Goal: Information Seeking & Learning: Learn about a topic

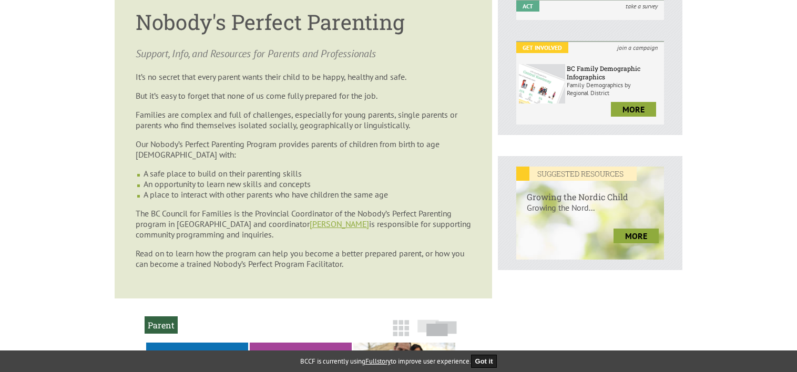
scroll to position [158, 0]
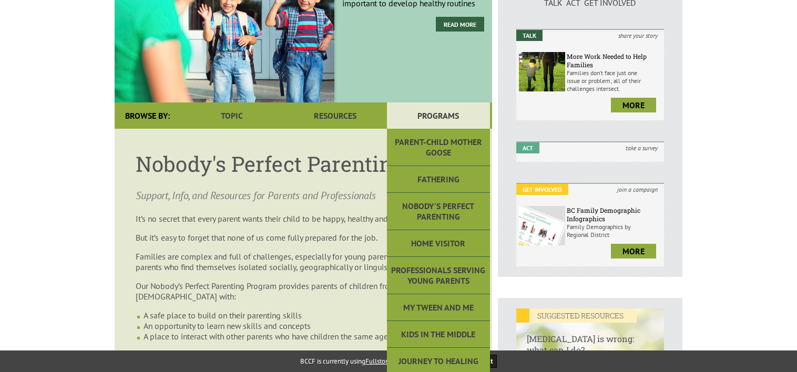
click at [454, 113] on link "Programs" at bounding box center [438, 116] width 103 height 26
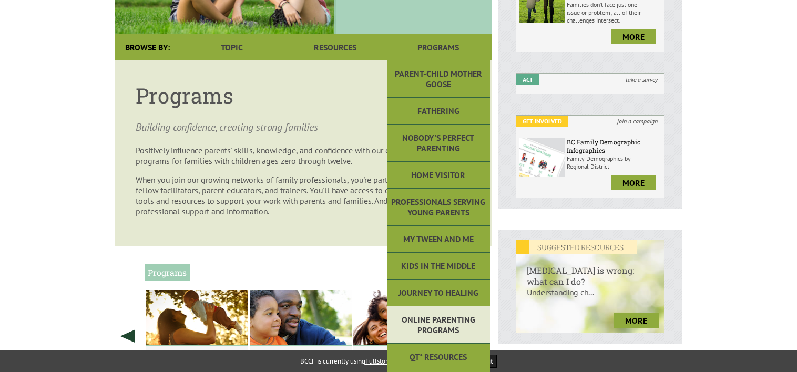
scroll to position [384, 0]
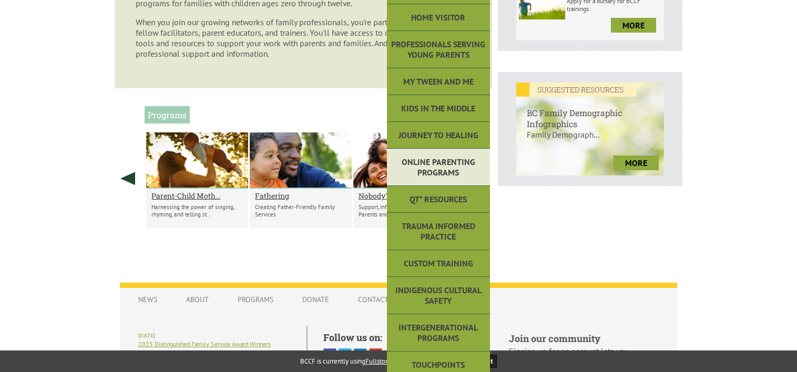
click at [447, 162] on link "Online Parenting Programs" at bounding box center [438, 167] width 103 height 37
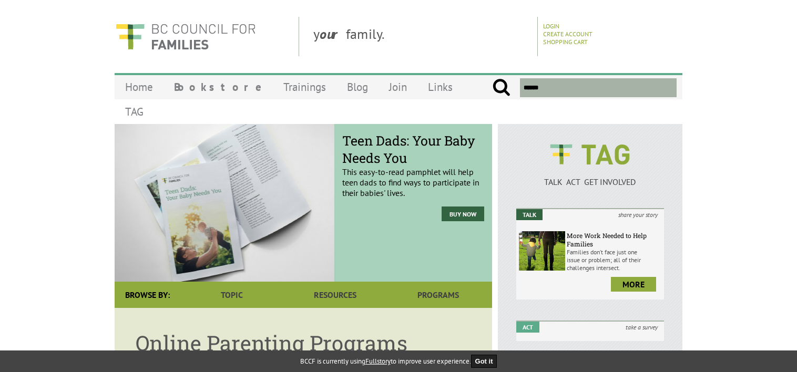
scroll to position [263, 0]
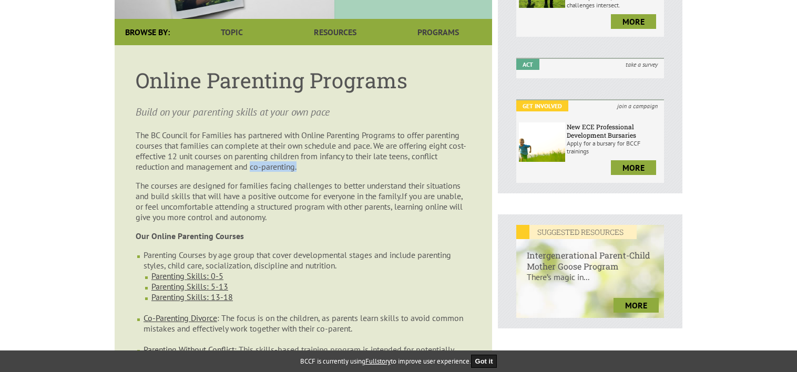
drag, startPoint x: 332, startPoint y: 150, endPoint x: 281, endPoint y: 147, distance: 51.1
click at [281, 147] on p "The BC Council for Families has partnered with Online Parenting Programs to off…" at bounding box center [304, 151] width 336 height 42
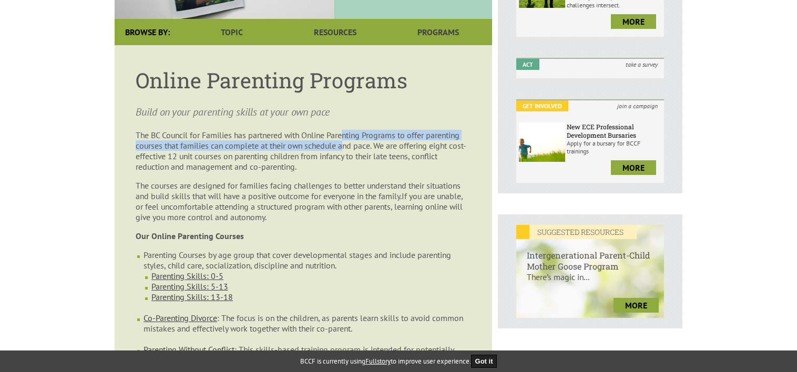
click at [348, 130] on p "The BC Council for Families has partnered with Online Parenting Programs to off…" at bounding box center [304, 151] width 336 height 42
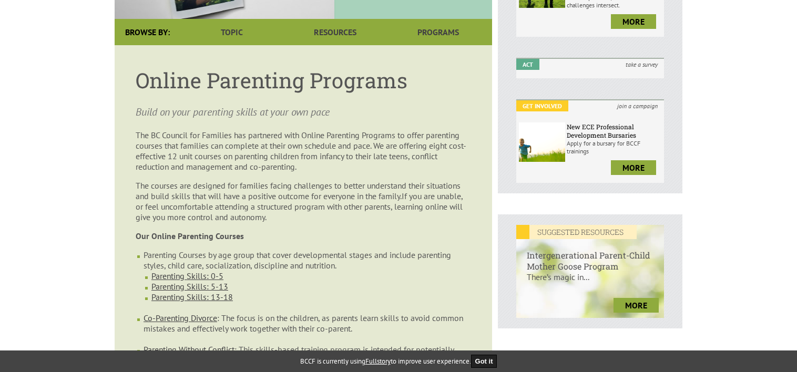
drag, startPoint x: 348, startPoint y: 126, endPoint x: 324, endPoint y: 158, distance: 39.9
click at [324, 158] on article "Online Parenting Programs Build on your parenting skills at your own pace The B…" at bounding box center [304, 353] width 378 height 617
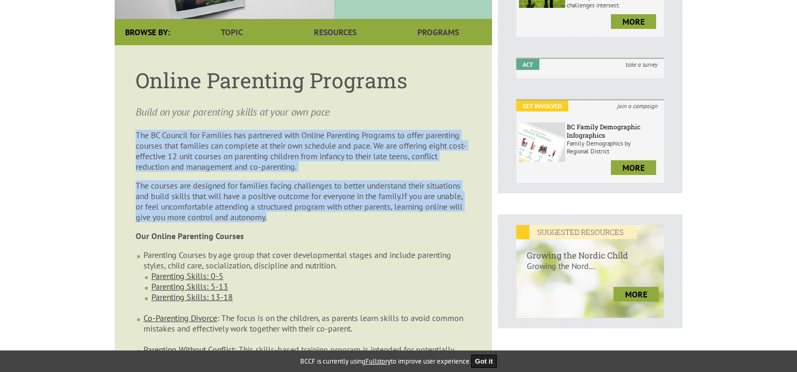
drag, startPoint x: 280, startPoint y: 198, endPoint x: 135, endPoint y: 118, distance: 165.7
click at [135, 118] on article "Online Parenting Programs Build on your parenting skills at your own pace The B…" at bounding box center [304, 353] width 378 height 617
drag, startPoint x: 135, startPoint y: 118, endPoint x: 159, endPoint y: 121, distance: 24.4
copy article "The BC Council for Families has partnered with Online Parenting Programs to off…"
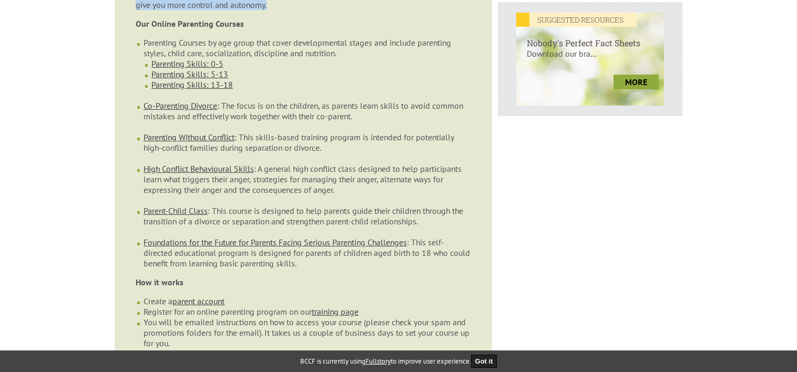
scroll to position [473, 0]
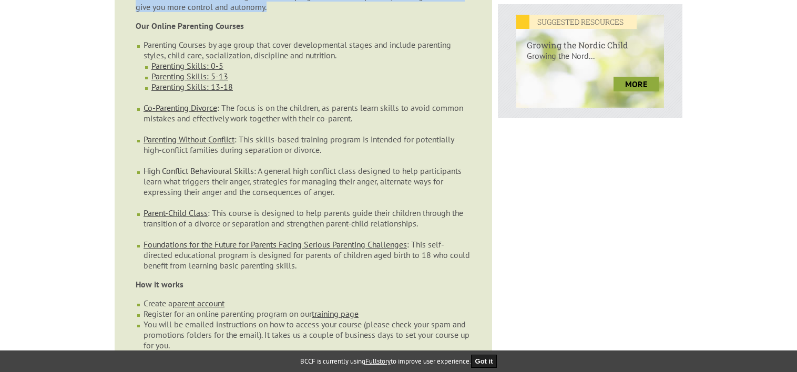
click at [191, 166] on link "High Conflict Behavioural Skills" at bounding box center [199, 171] width 110 height 11
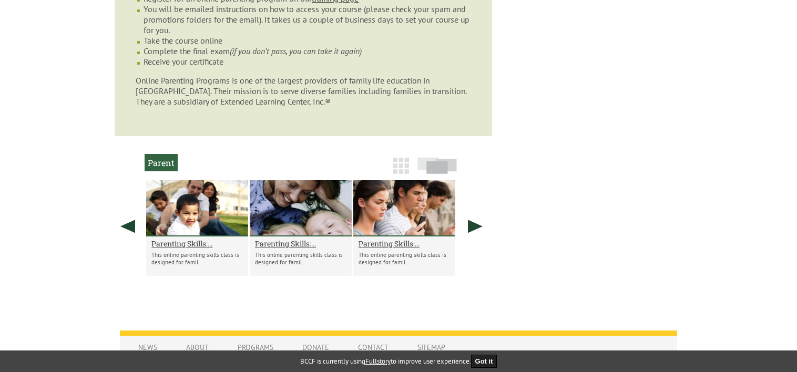
scroll to position [936, 0]
